Goal: Navigation & Orientation: Find specific page/section

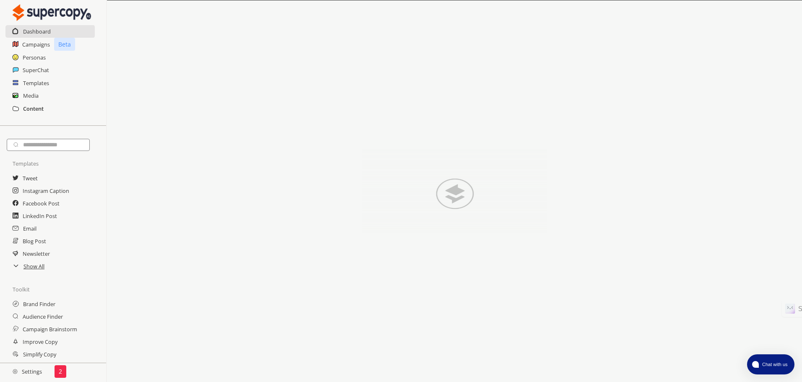
click at [30, 107] on h2 "Content" at bounding box center [33, 108] width 21 height 13
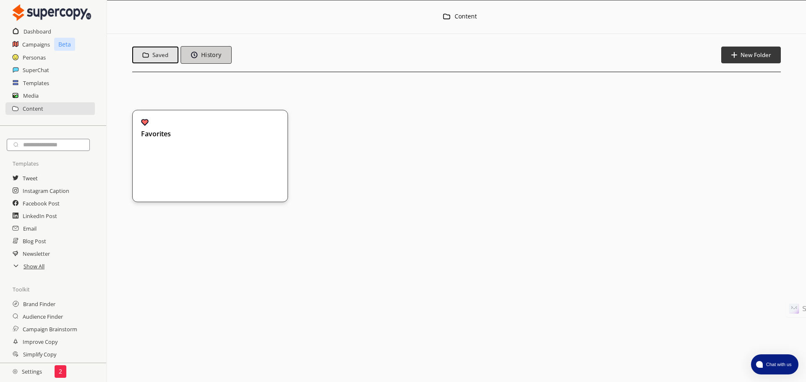
click at [229, 60] on button "History" at bounding box center [205, 55] width 51 height 18
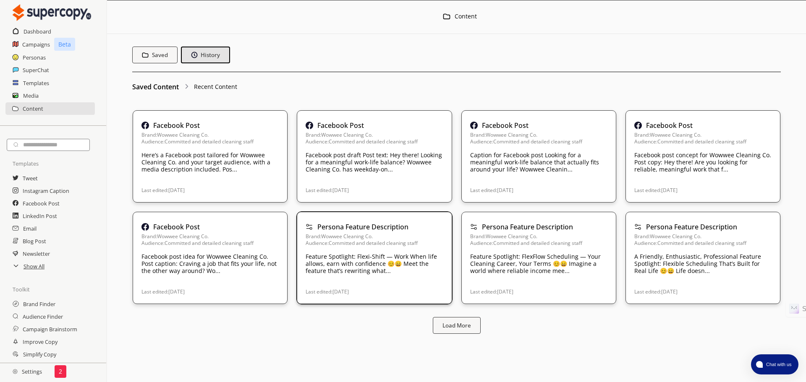
click at [364, 257] on p "Feature Spotlight: Flexi-Shift — Work When life allows, earn with confidence 😊😄…" at bounding box center [374, 263] width 137 height 21
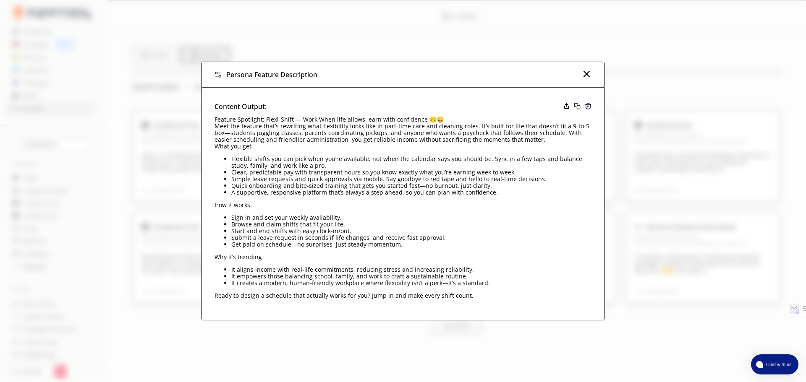
click at [582, 70] on div "Persona Feature Description" at bounding box center [403, 75] width 402 height 26
